Goal: Transaction & Acquisition: Book appointment/travel/reservation

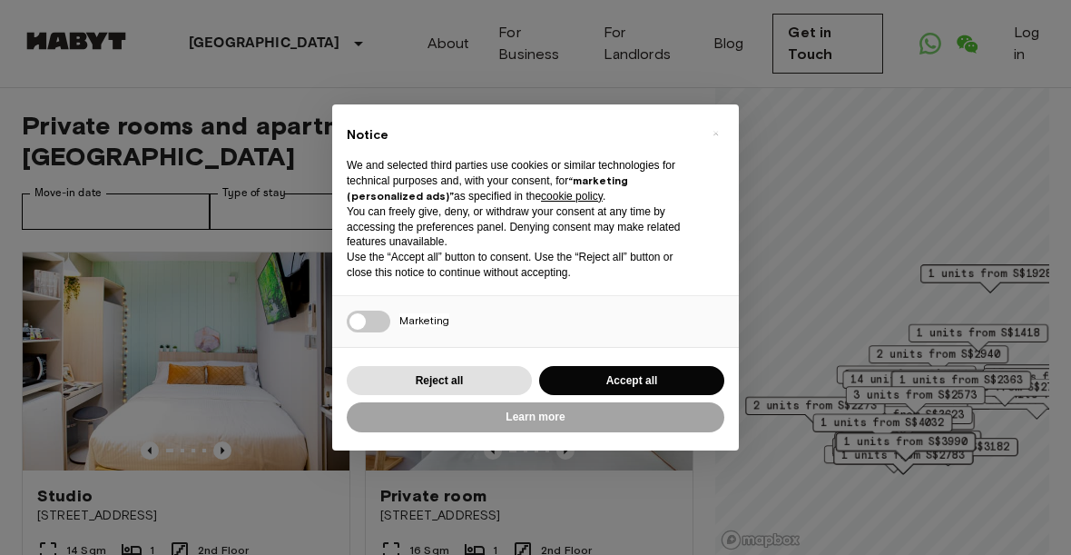
click at [300, 326] on div "× Notice We and selected third parties use cookies or similar technologies for …" at bounding box center [535, 277] width 1071 height 555
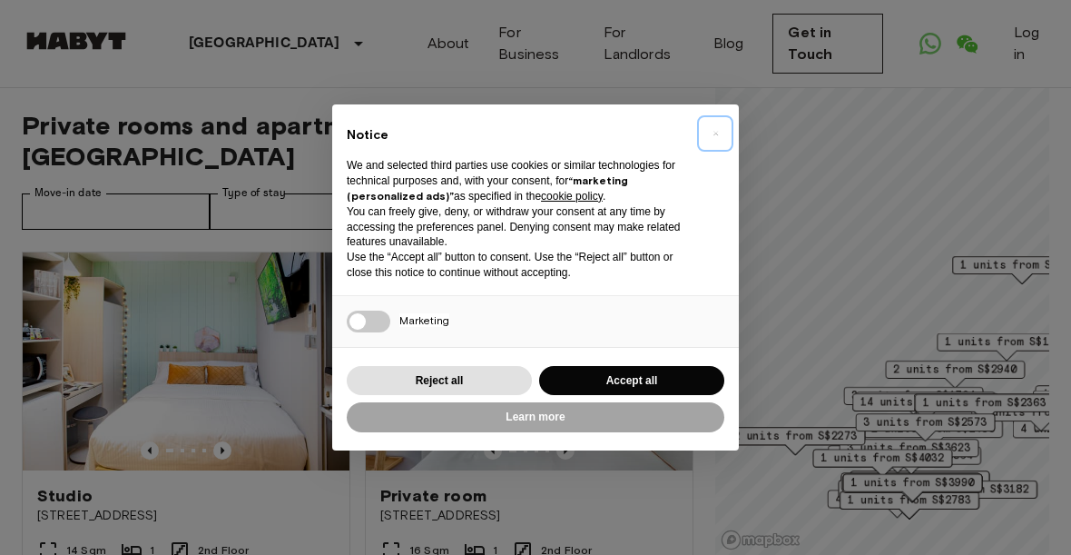
click at [726, 142] on button "×" at bounding box center [715, 133] width 29 height 29
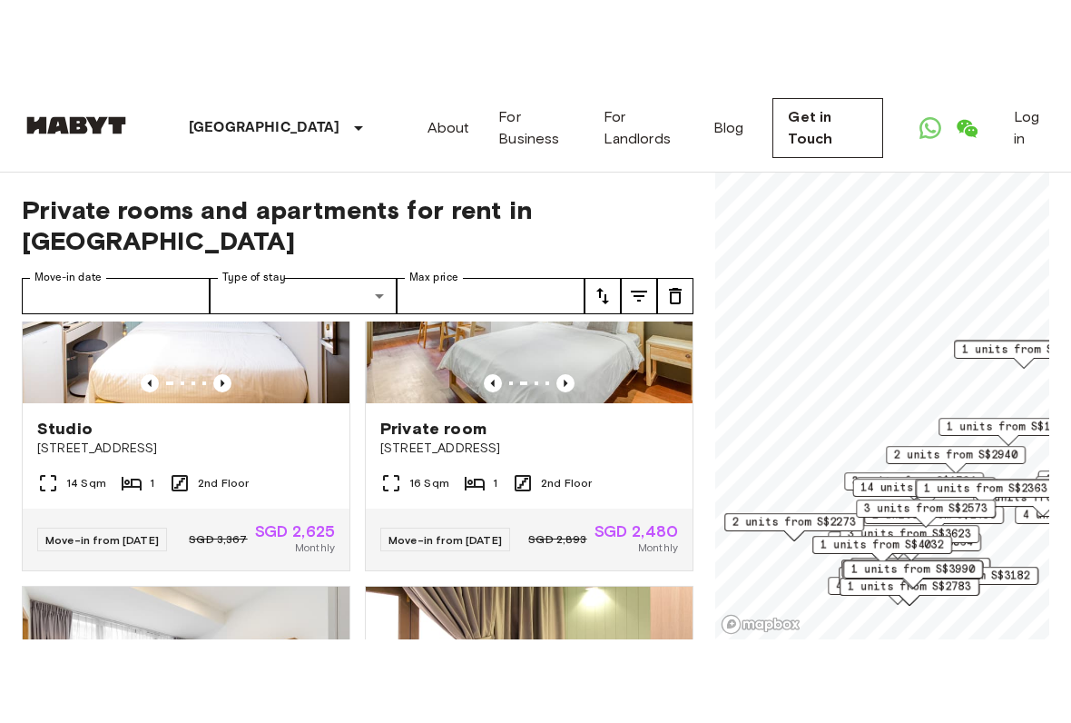
scroll to position [195, 0]
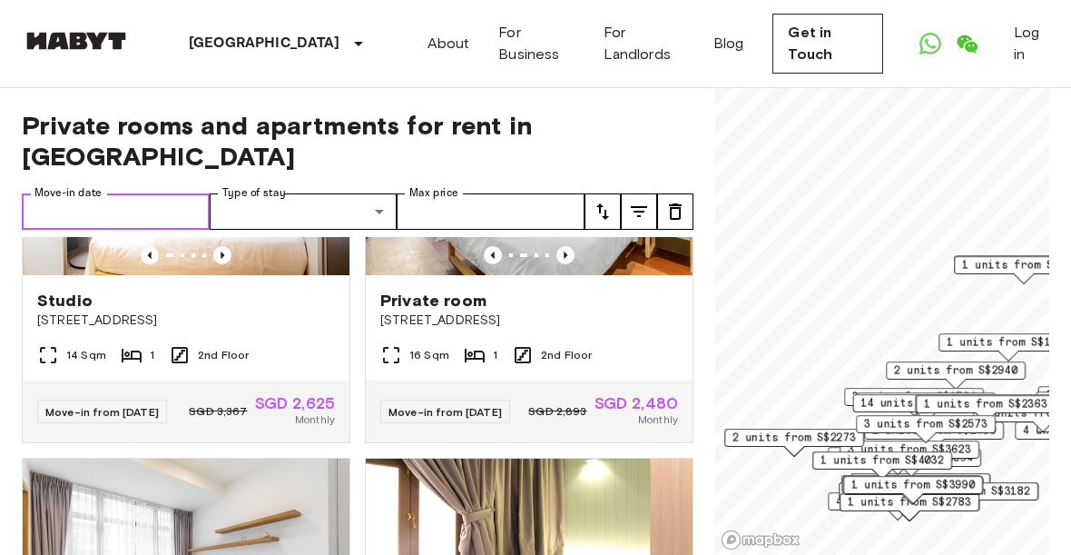
click at [190, 221] on input "Move-in date" at bounding box center [116, 211] width 188 height 36
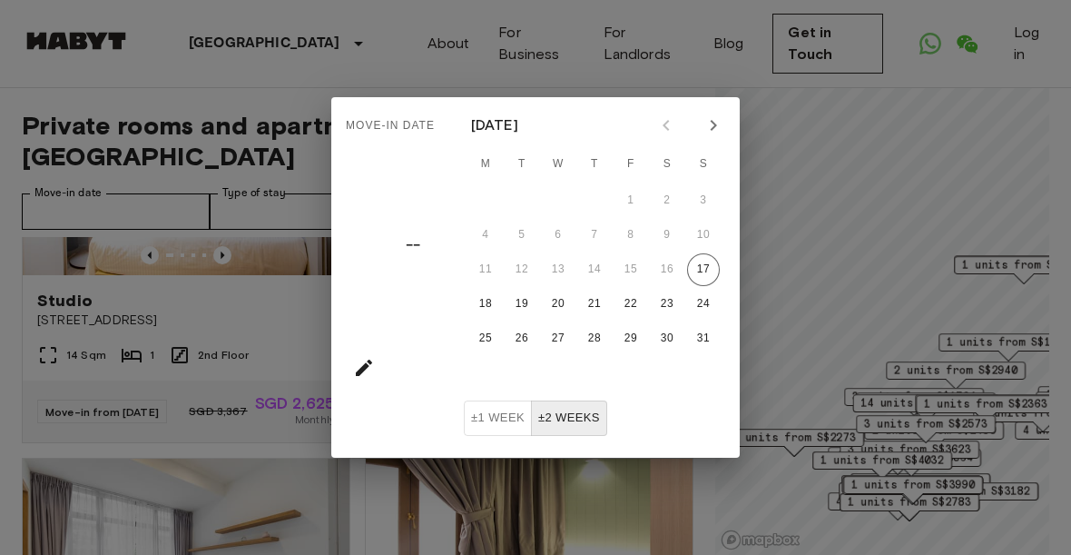
click at [718, 125] on icon "Next month" at bounding box center [714, 125] width 22 height 22
click at [717, 138] on button "Next month" at bounding box center [713, 125] width 31 height 31
click at [565, 195] on button "1" at bounding box center [558, 200] width 33 height 33
type input "**********"
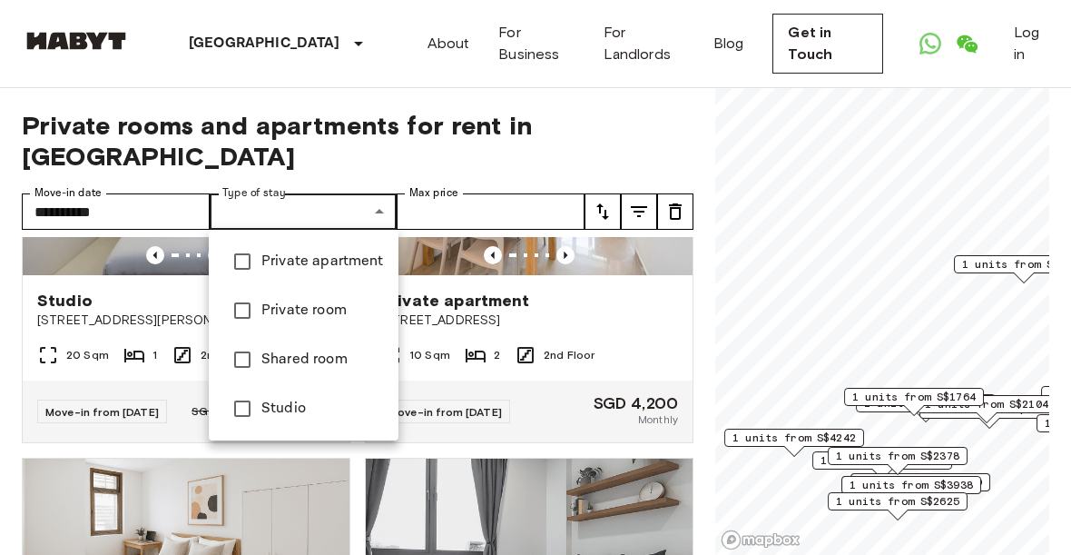
click at [496, 212] on div at bounding box center [535, 277] width 1071 height 555
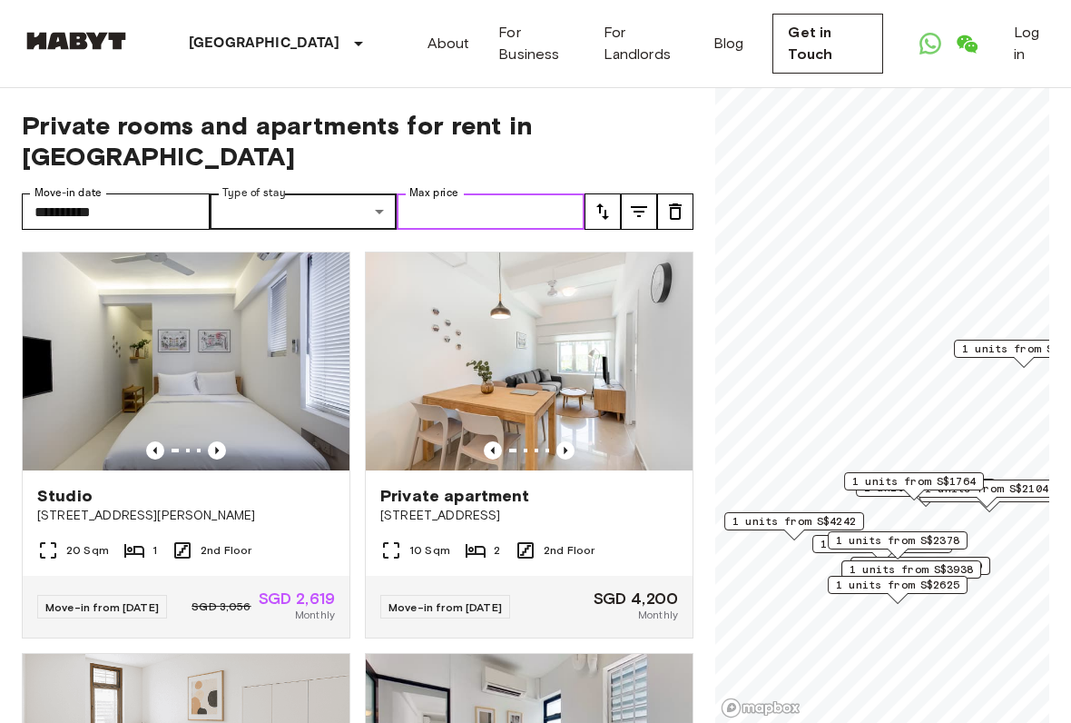
click at [516, 221] on input "Max price" at bounding box center [491, 211] width 188 height 36
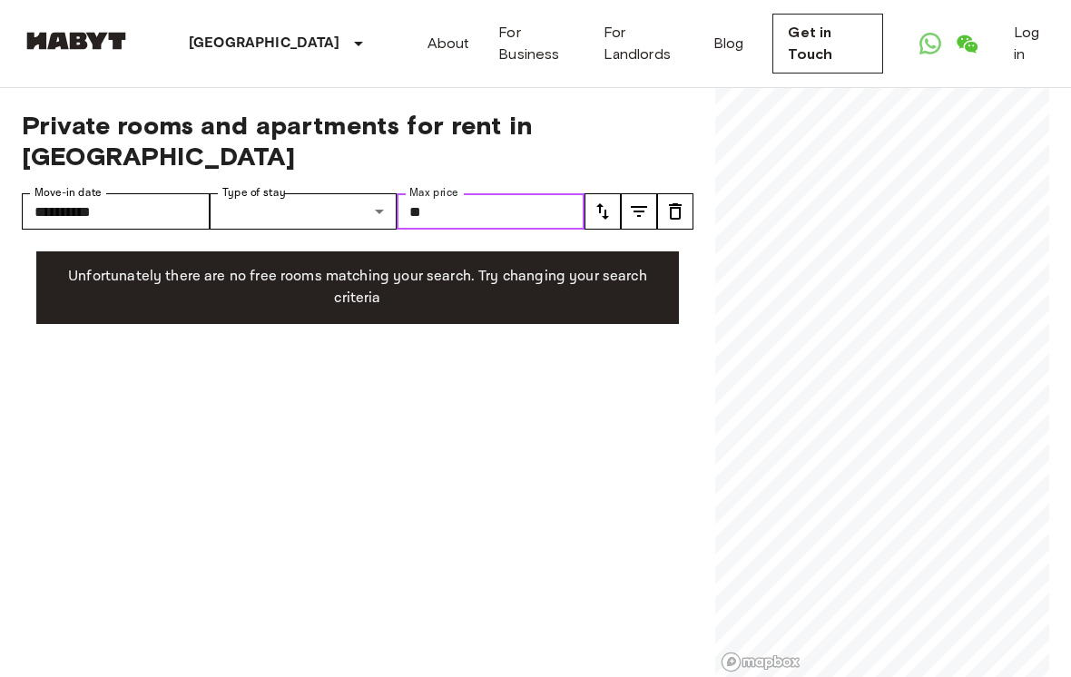
type input "*"
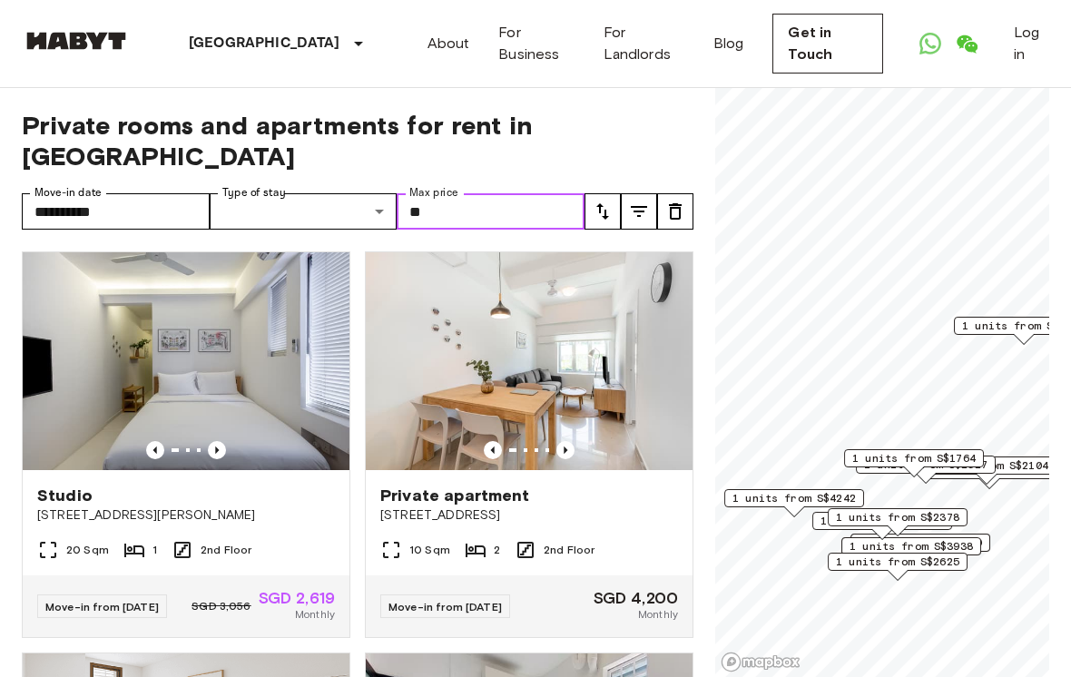
type input "*"
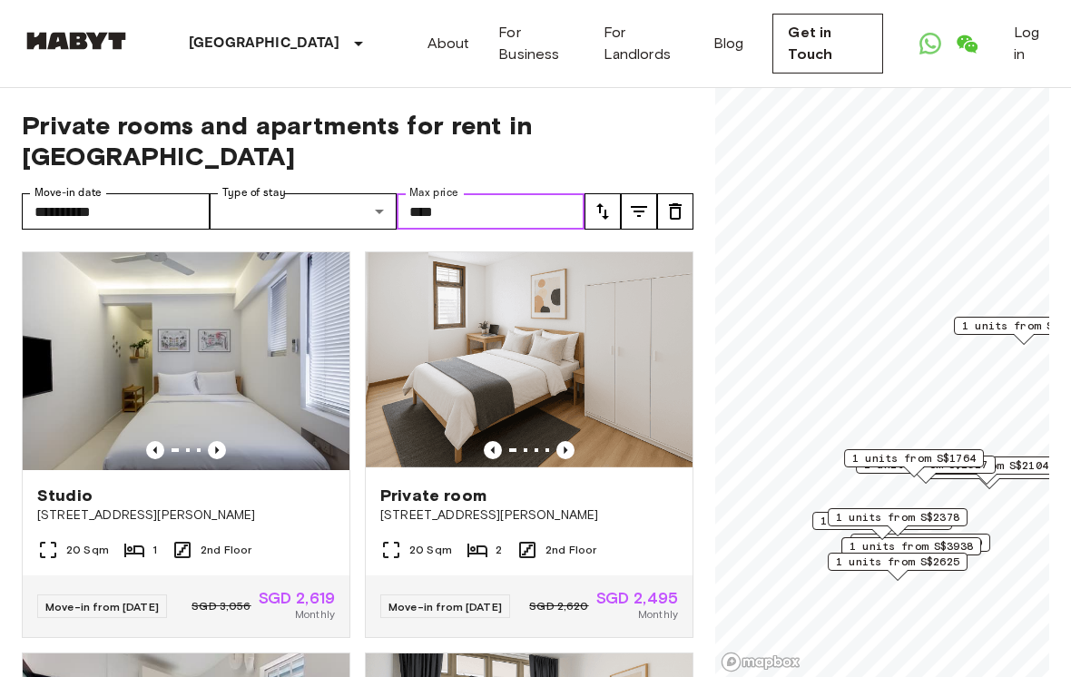
type input "****"
click at [691, 213] on button "tune" at bounding box center [675, 211] width 36 height 36
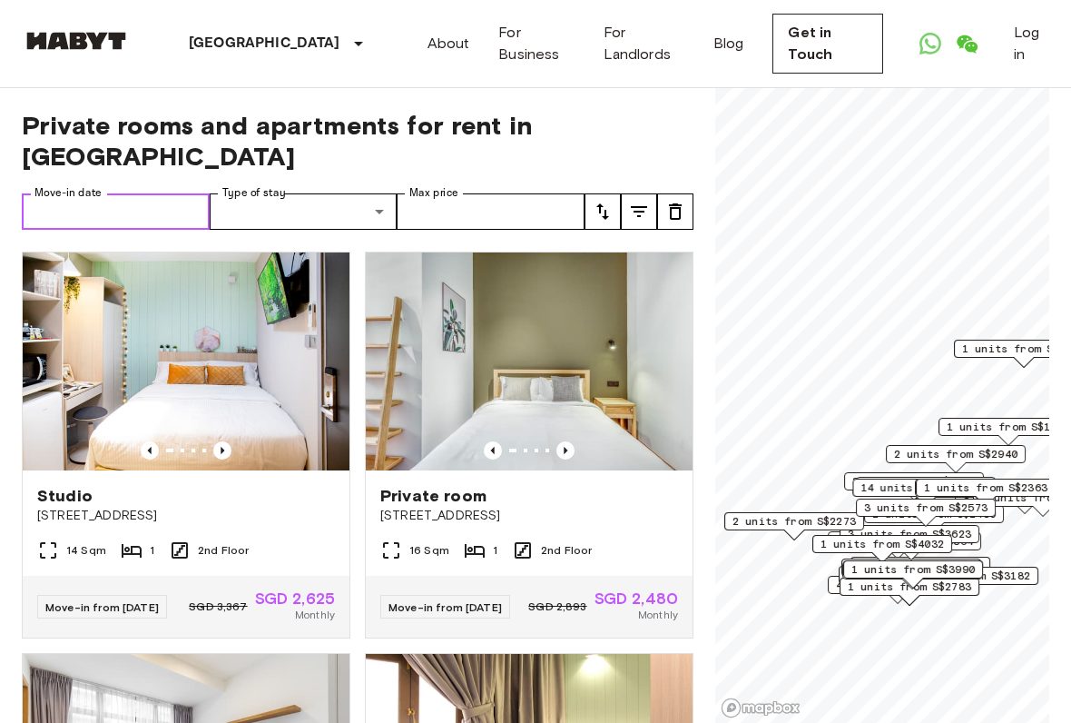
click at [183, 218] on input "Move-in date" at bounding box center [116, 211] width 188 height 36
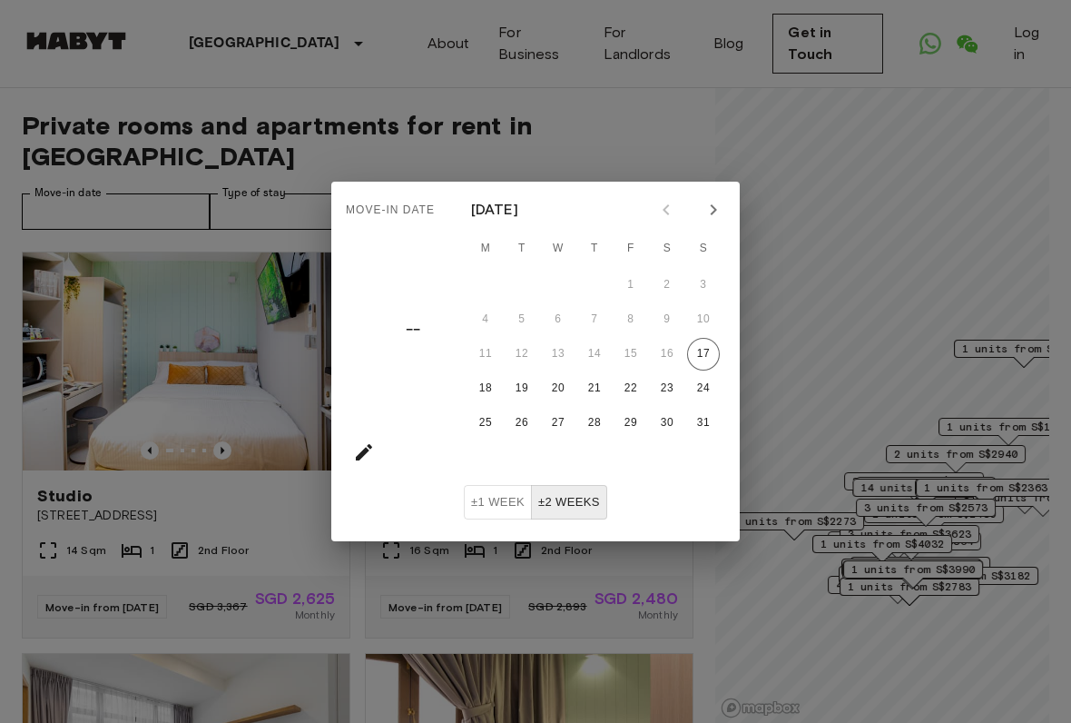
click at [716, 212] on icon "Next month" at bounding box center [714, 210] width 22 height 22
click at [724, 216] on button "Next month" at bounding box center [713, 209] width 31 height 31
click at [573, 265] on span "W" at bounding box center [558, 249] width 33 height 36
click at [566, 279] on button "1" at bounding box center [558, 285] width 33 height 33
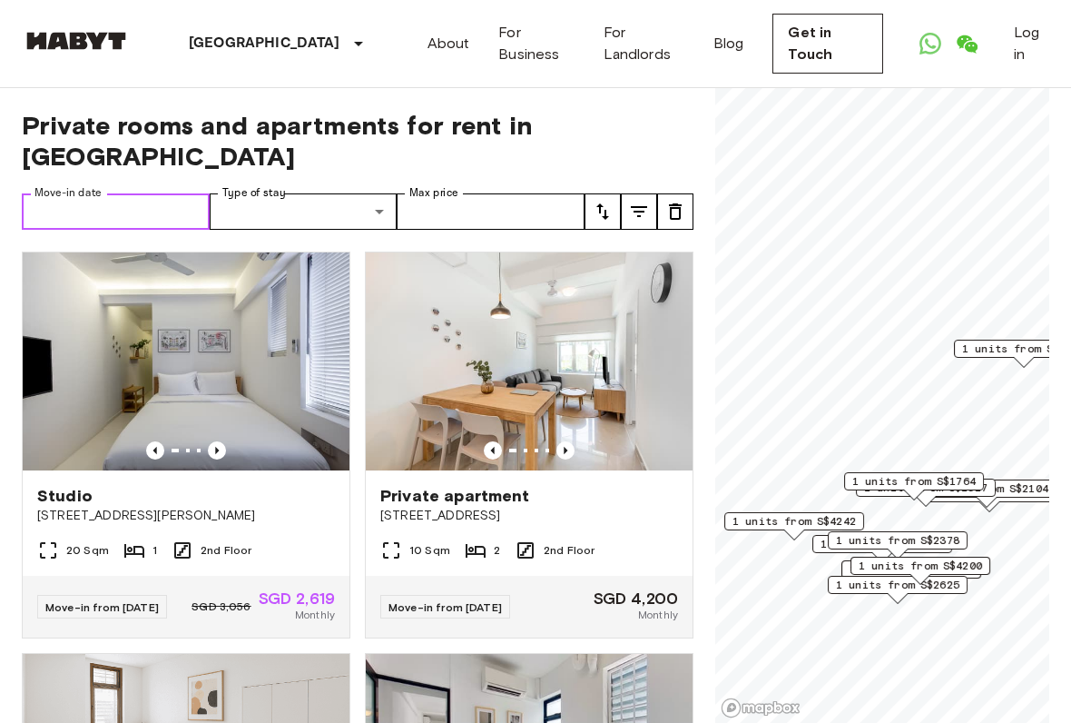
type input "**********"
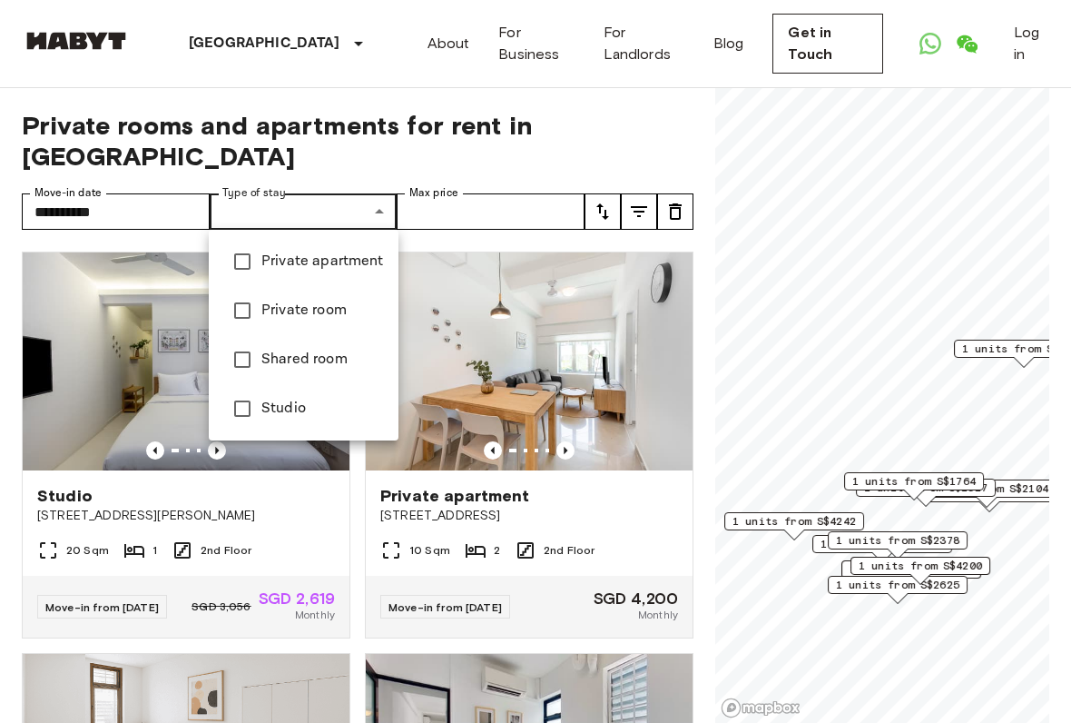
click at [566, 217] on div at bounding box center [535, 361] width 1071 height 723
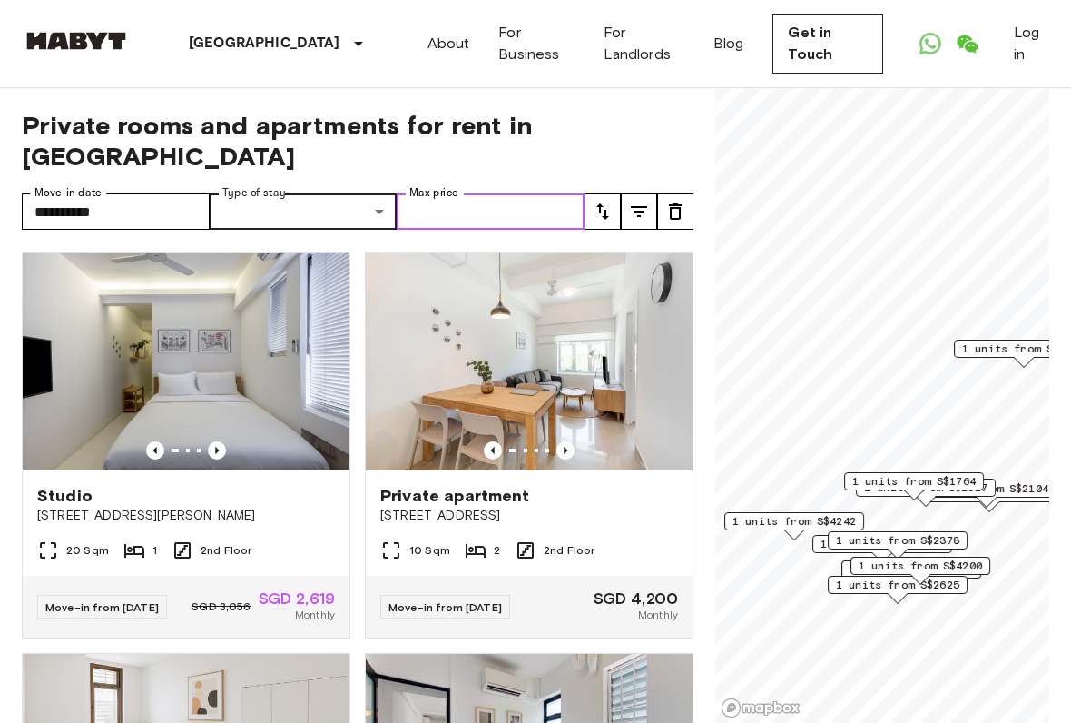
click at [571, 197] on input "Max price" at bounding box center [491, 211] width 188 height 36
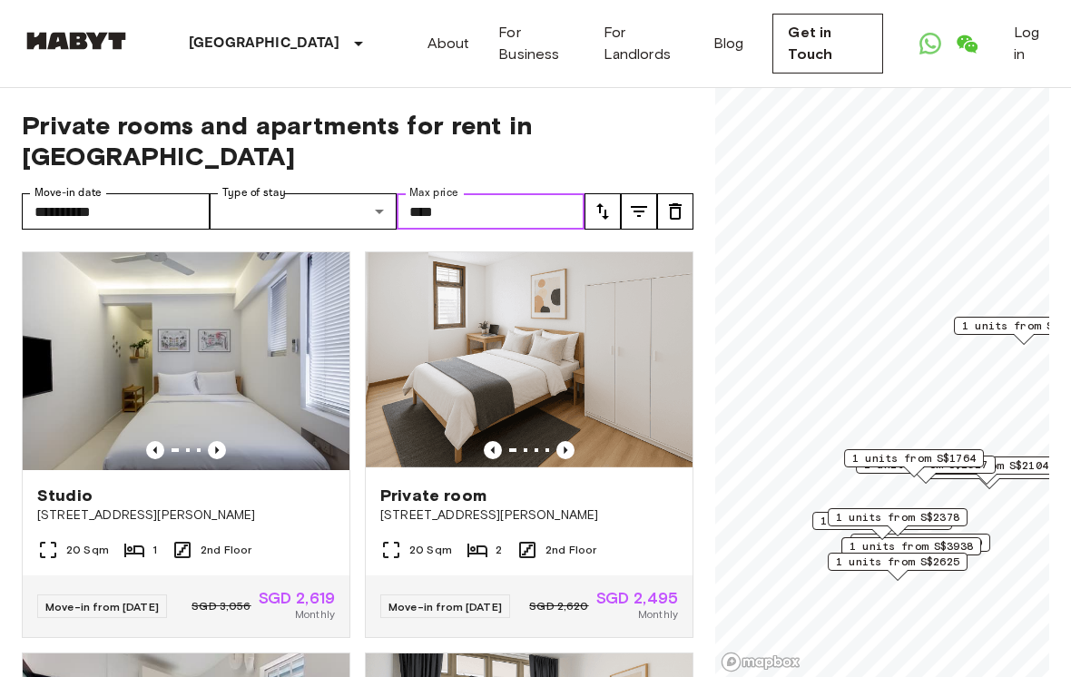
type input "****"
click at [648, 210] on icon "tune" at bounding box center [639, 212] width 22 height 22
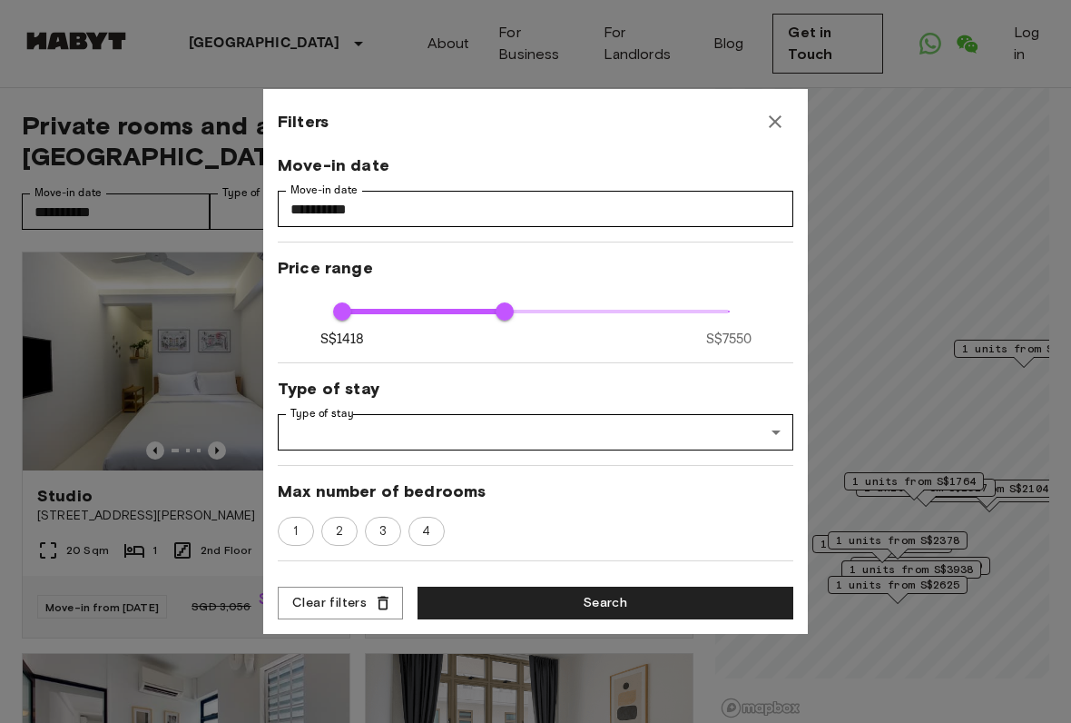
type input "****"
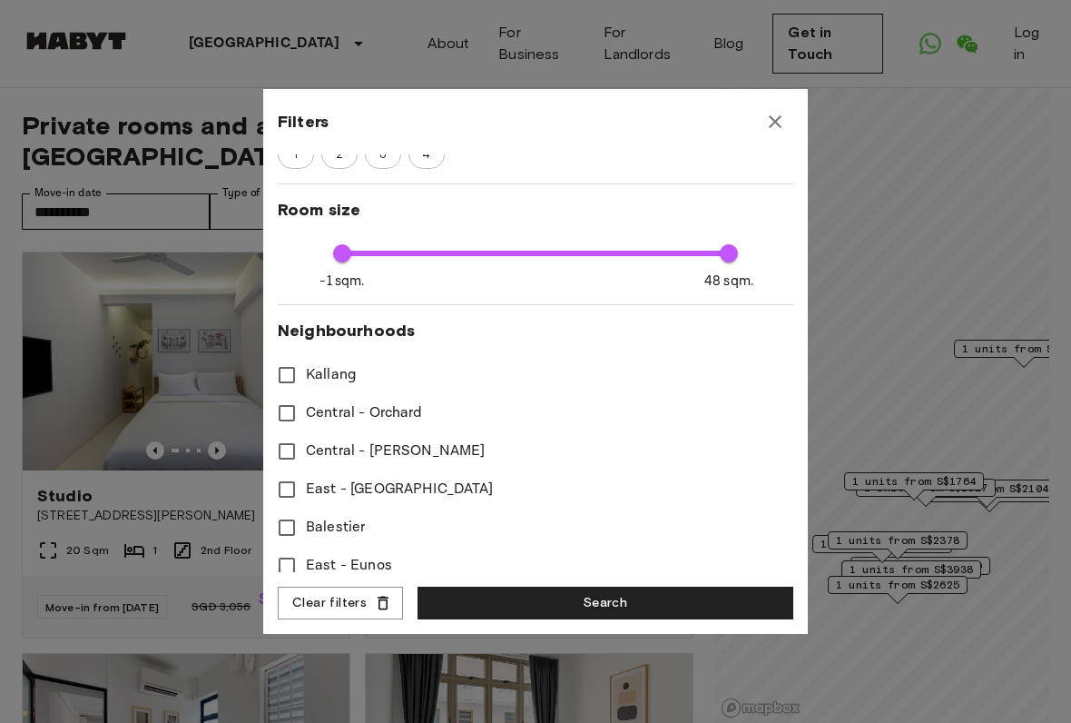
scroll to position [259, 0]
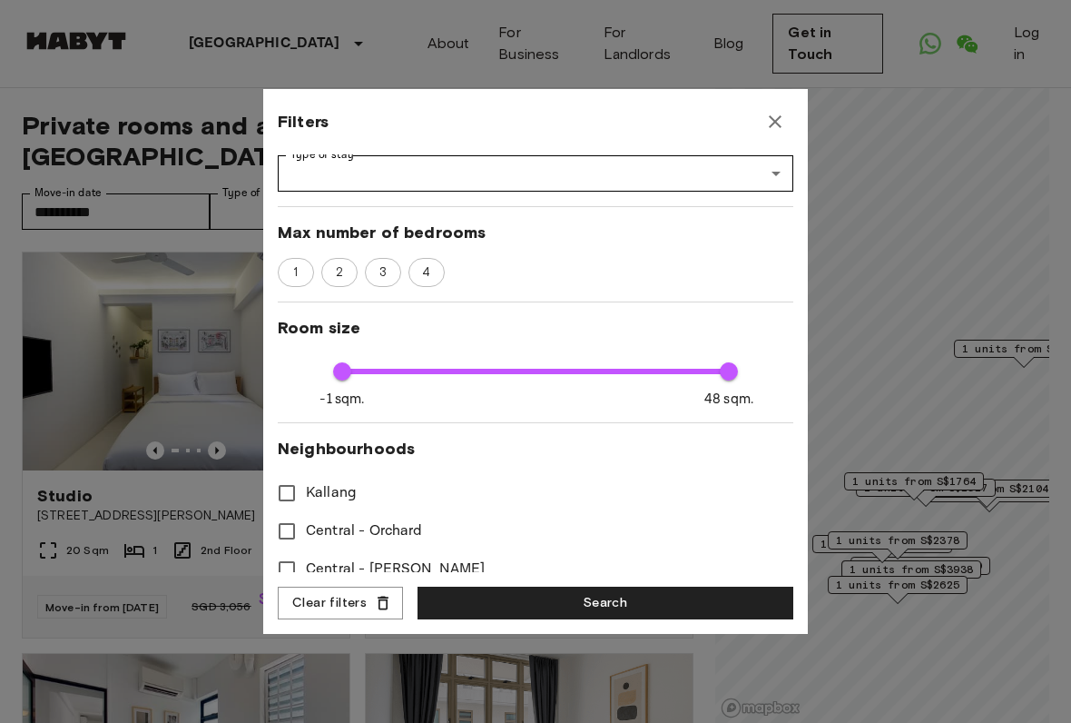
click at [648, 554] on button "Search" at bounding box center [606, 603] width 376 height 34
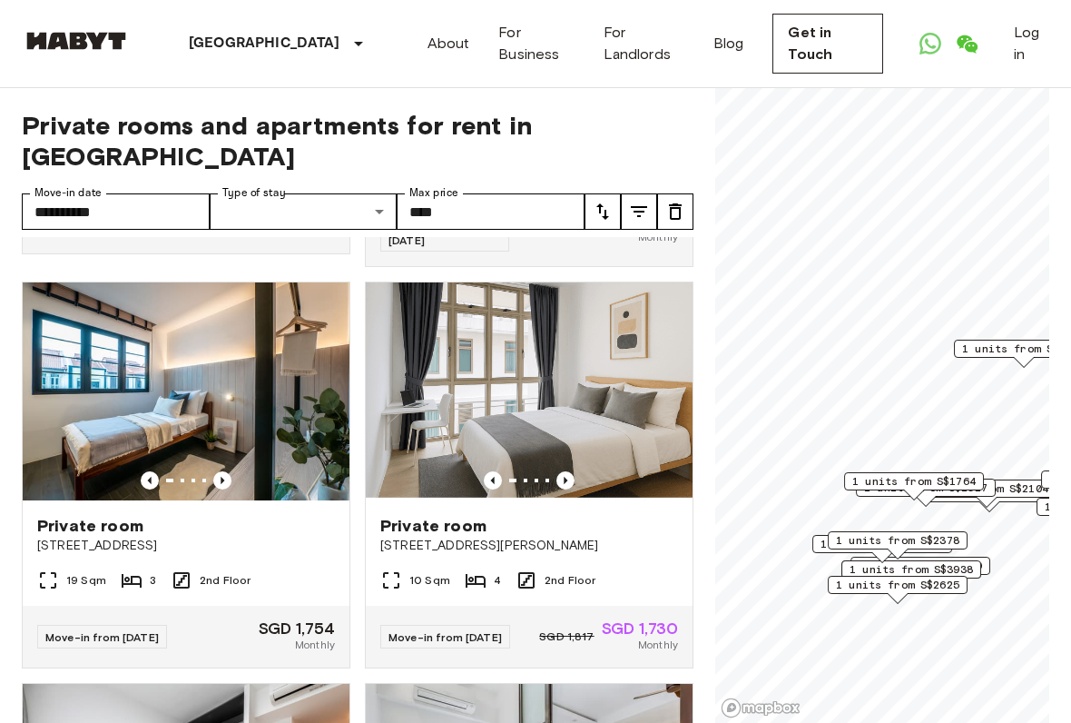
scroll to position [890, 0]
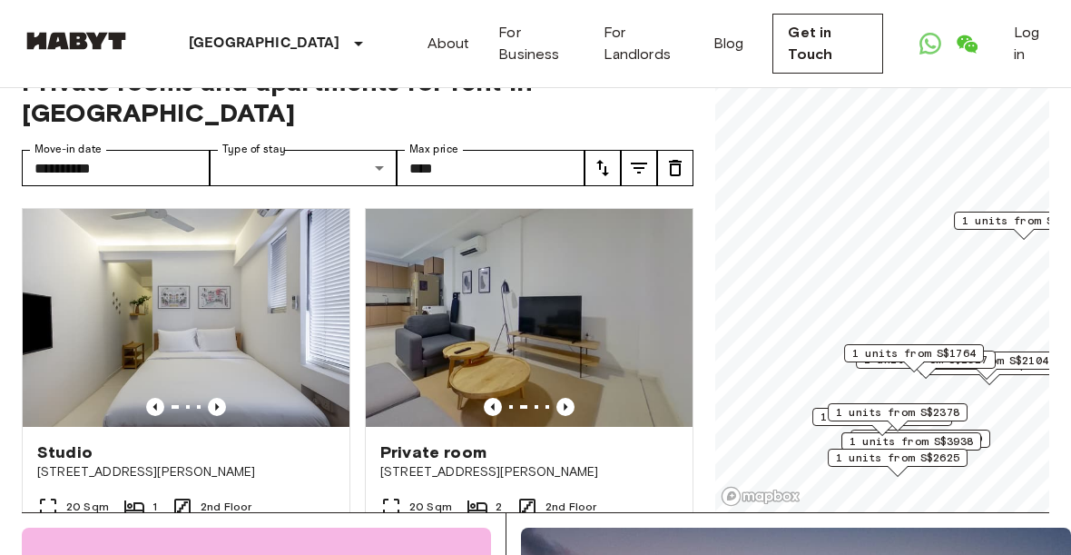
click at [142, 477] on span "[STREET_ADDRESS][PERSON_NAME]" at bounding box center [186, 472] width 298 height 18
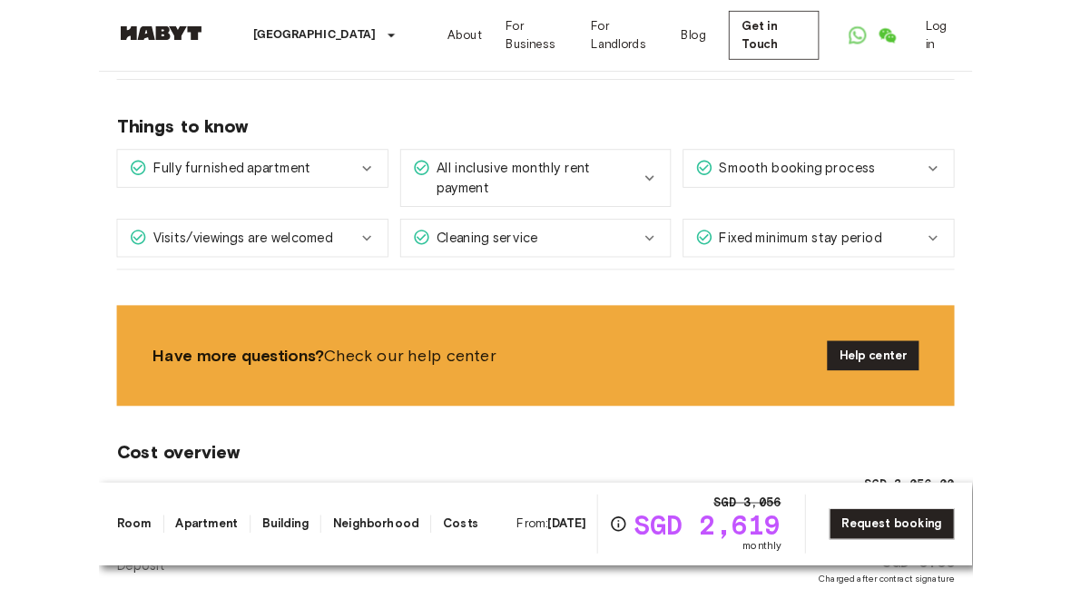
scroll to position [1092, 0]
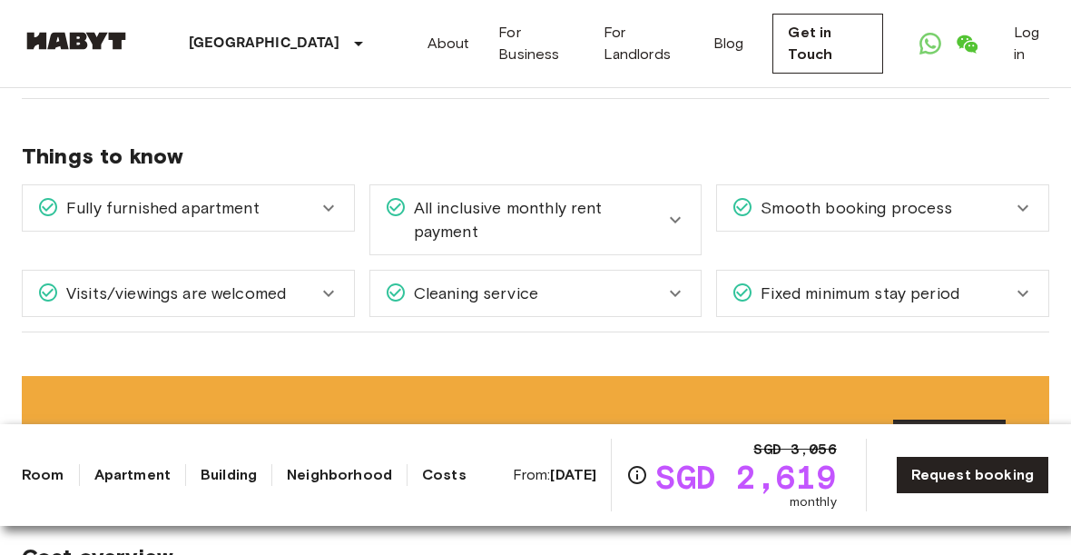
click at [991, 293] on div "Fixed minimum stay period" at bounding box center [872, 293] width 280 height 24
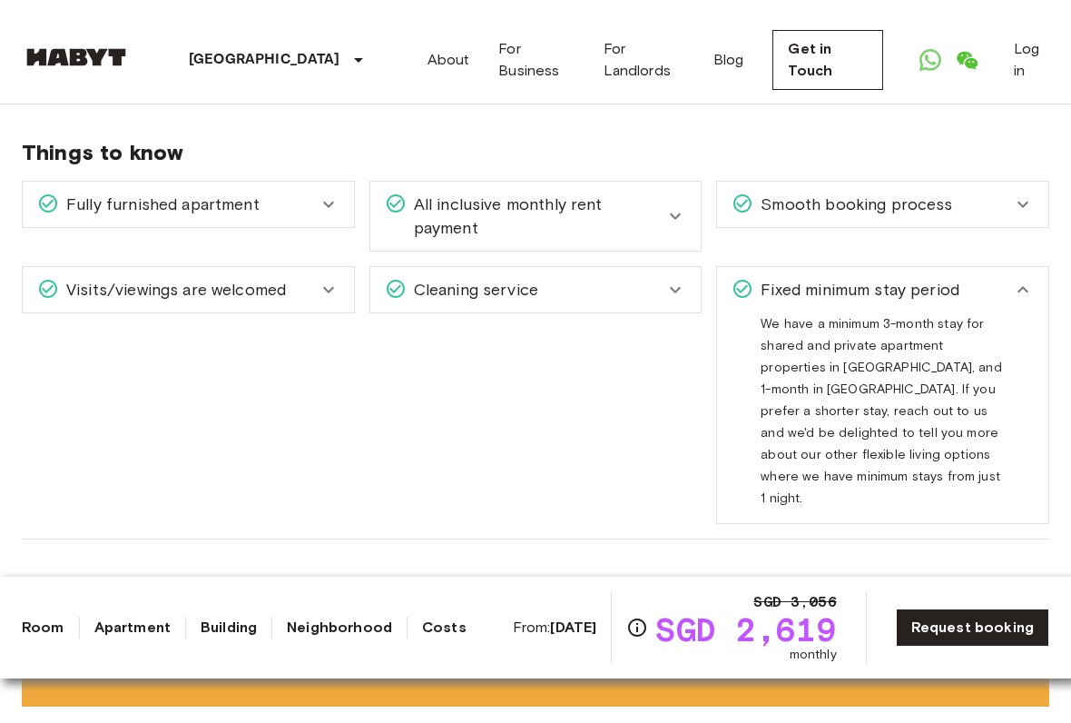
scroll to position [1094, 0]
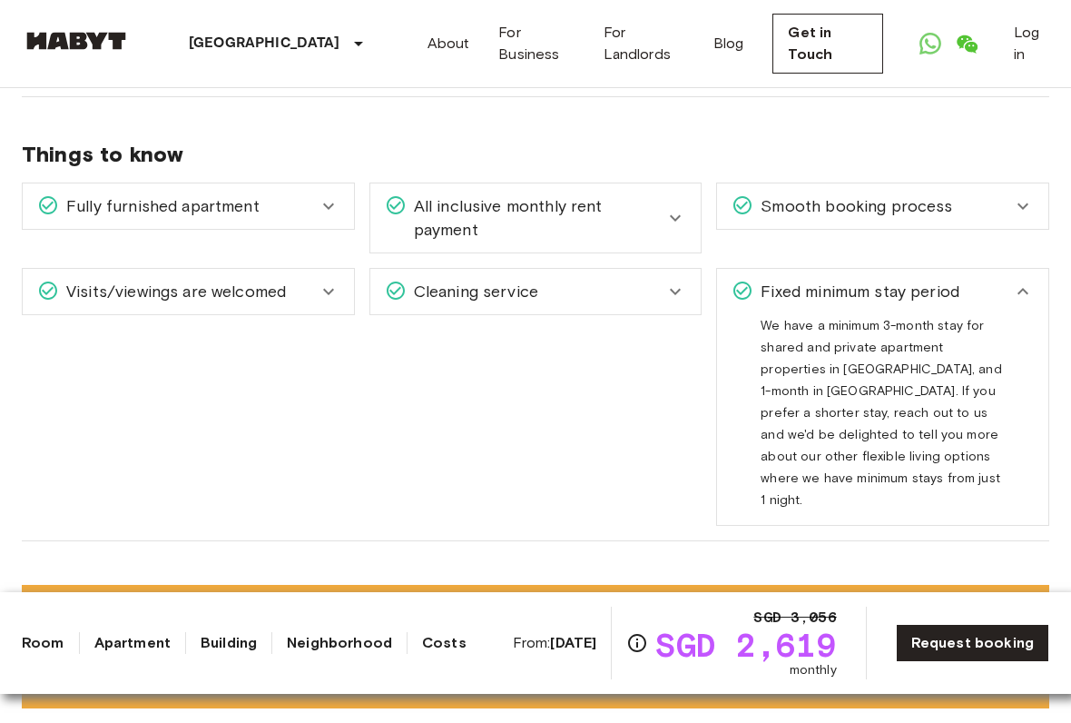
click at [1026, 300] on icon at bounding box center [1023, 291] width 22 height 22
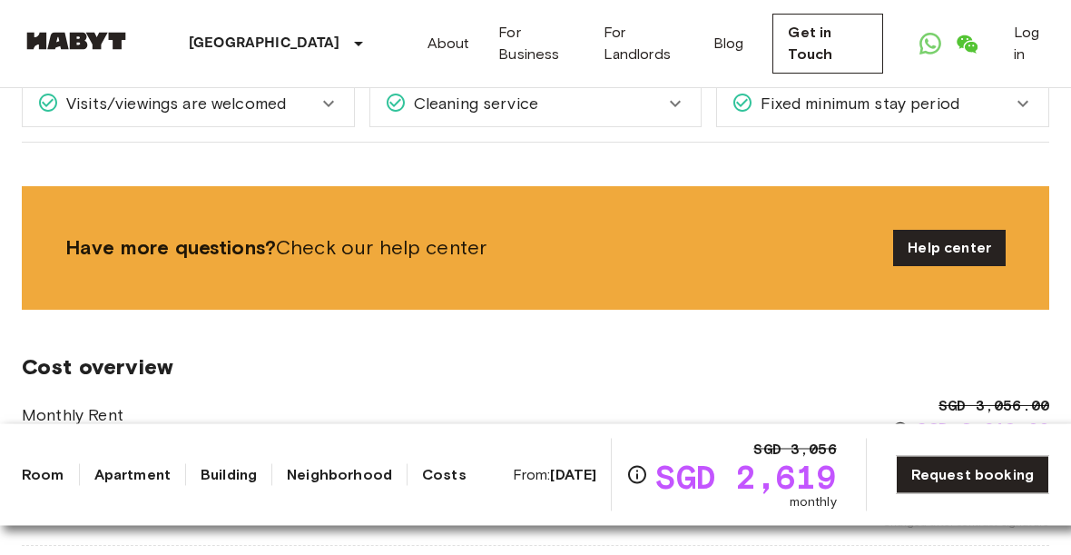
scroll to position [1264, 0]
